Goal: Navigation & Orientation: Find specific page/section

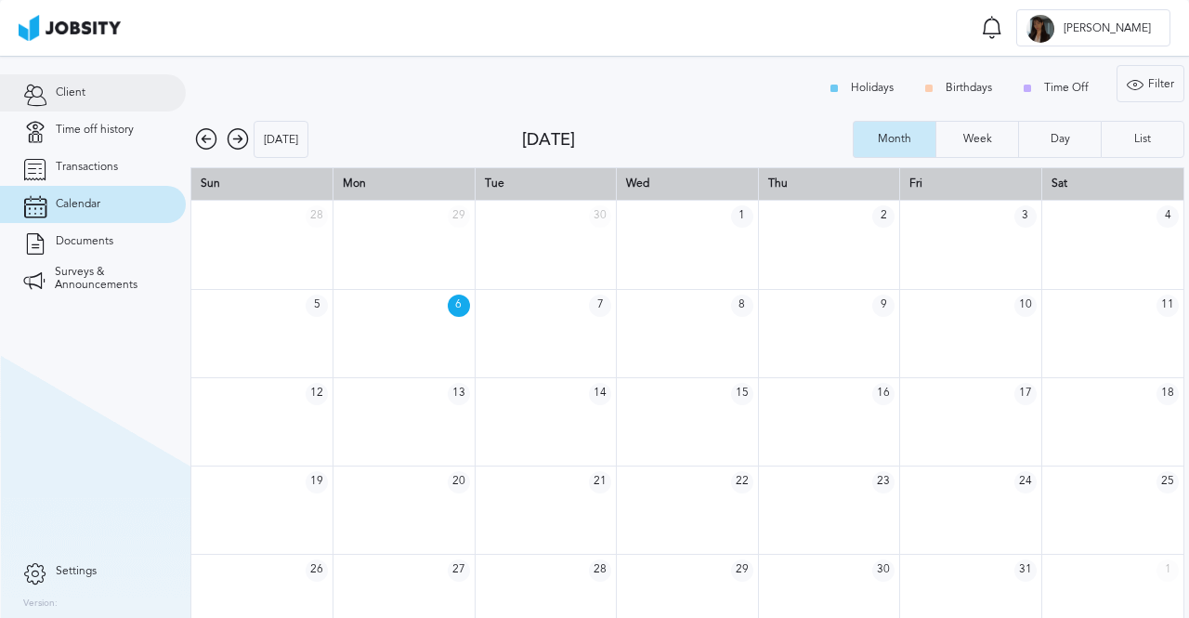
click at [38, 99] on icon at bounding box center [34, 93] width 23 height 17
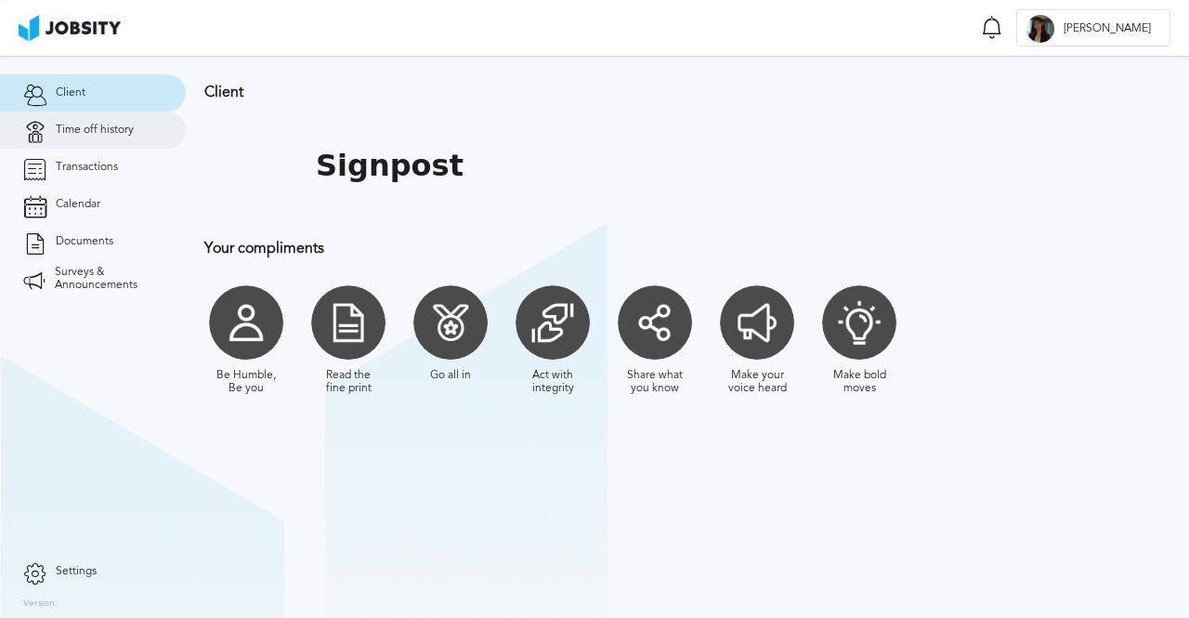
click at [60, 135] on span "Time off history" at bounding box center [95, 130] width 78 height 13
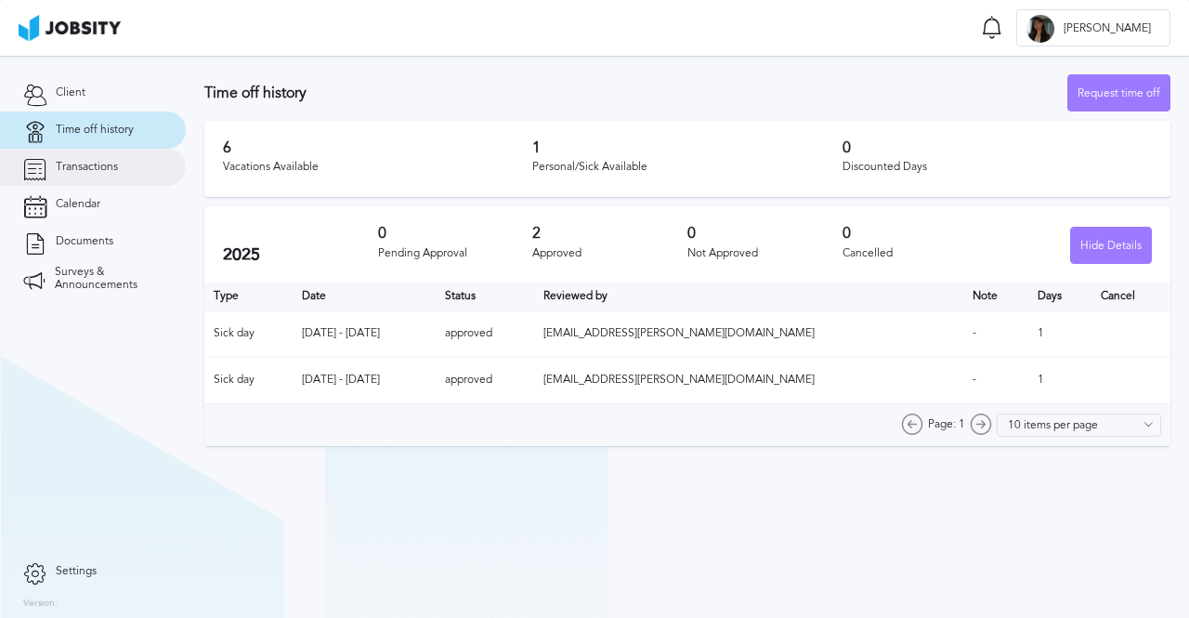
click at [75, 170] on span "Transactions" at bounding box center [87, 167] width 62 height 13
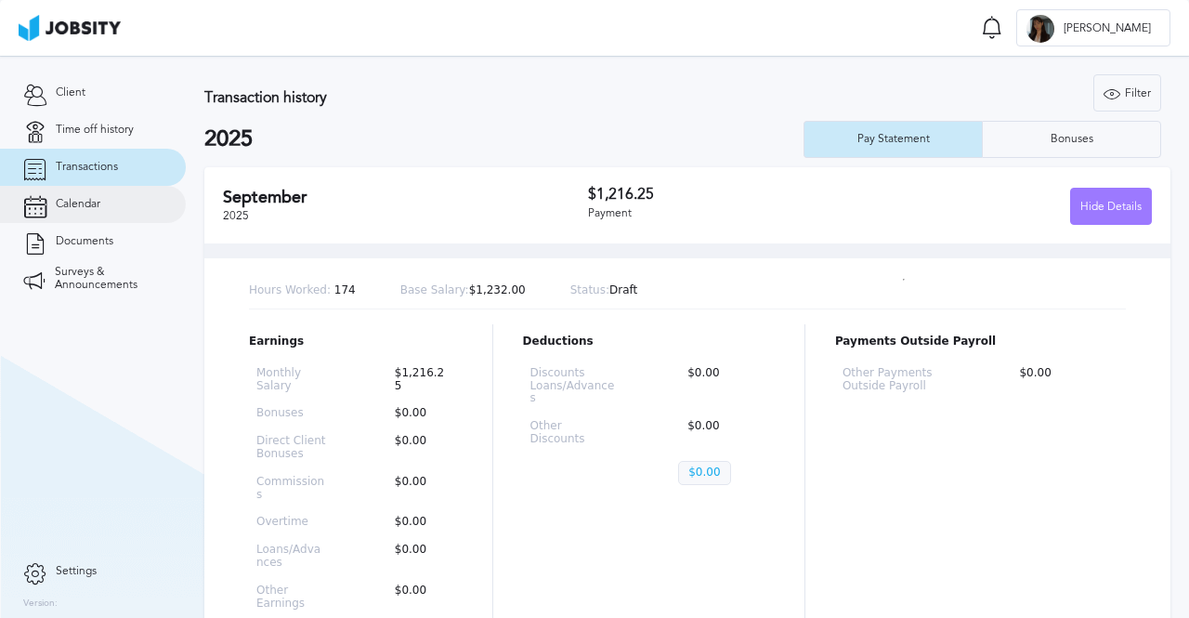
click at [70, 215] on link "Calendar" at bounding box center [93, 204] width 186 height 37
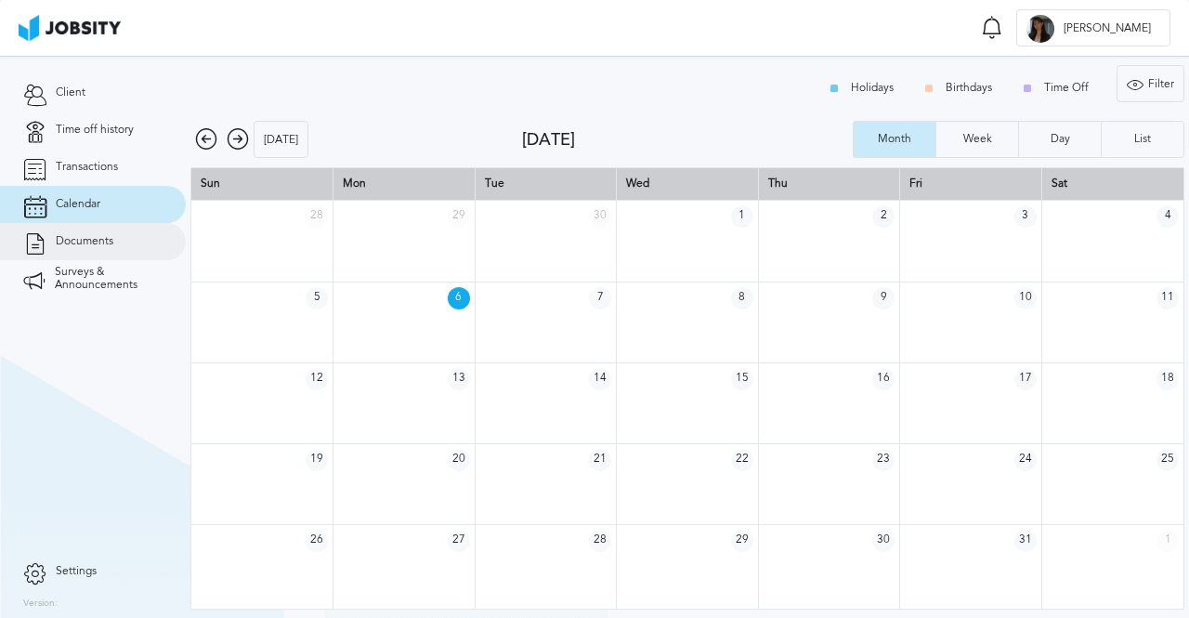
click at [89, 252] on link "Documents" at bounding box center [93, 241] width 186 height 37
